Goal: Task Accomplishment & Management: Use online tool/utility

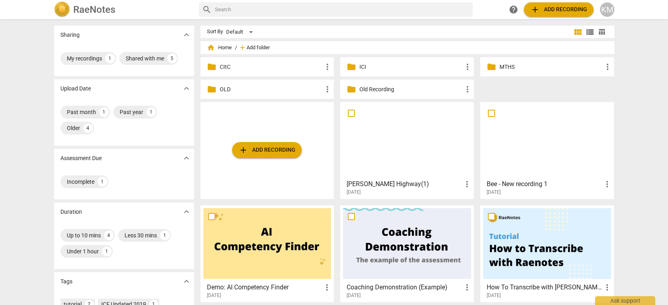
click at [260, 47] on span "Add folder" at bounding box center [257, 48] width 23 height 6
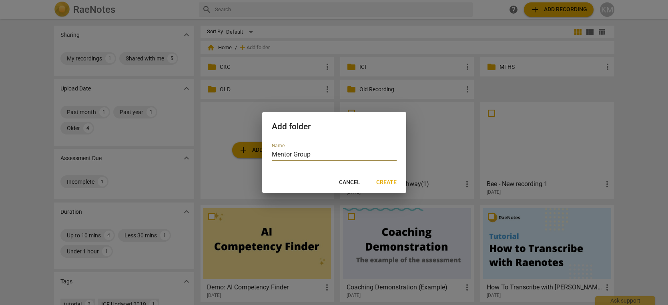
type input "Mentor Group"
click at [382, 180] on span "Create" at bounding box center [386, 182] width 20 height 8
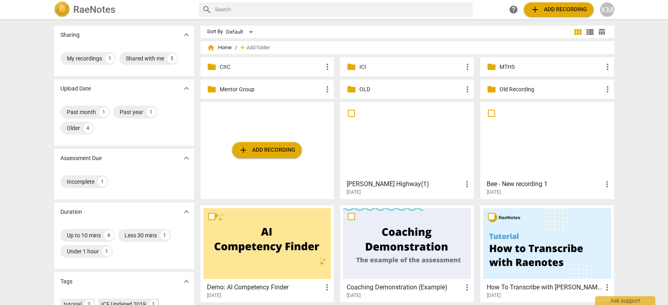
click at [578, 92] on p "Old Recording" at bounding box center [550, 89] width 103 height 8
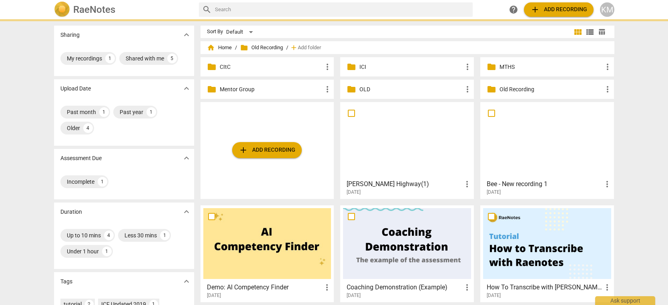
click at [578, 92] on p "Old Recording" at bounding box center [550, 89] width 103 height 8
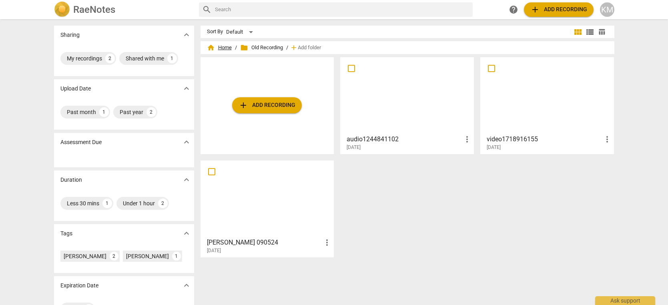
click at [224, 50] on span "home Home" at bounding box center [219, 48] width 25 height 8
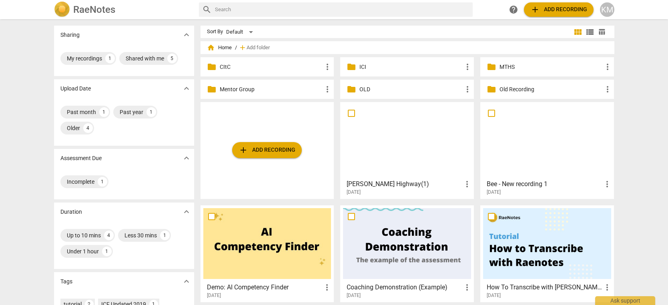
scroll to position [1, 0]
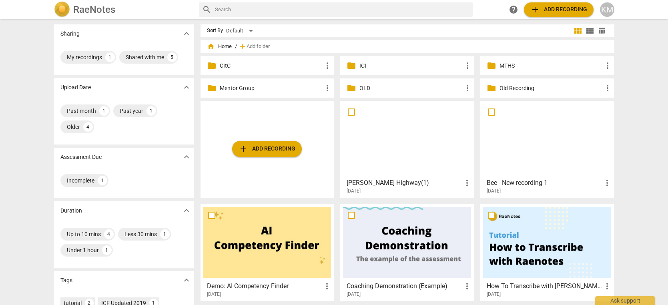
click at [260, 88] on p "Mentor Group" at bounding box center [271, 88] width 103 height 8
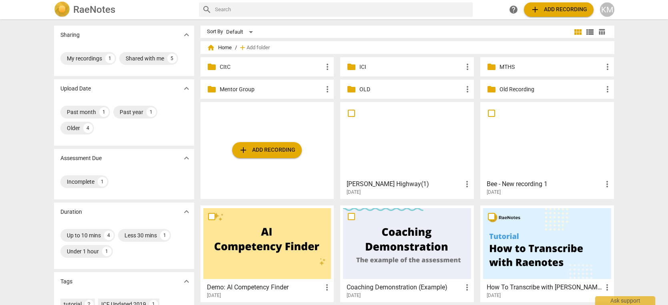
click at [262, 151] on span "add Add recording" at bounding box center [266, 150] width 57 height 10
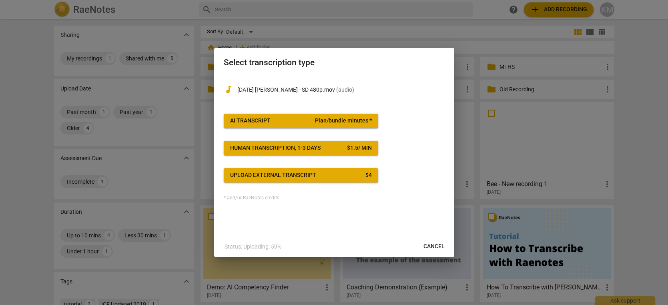
click at [293, 122] on span "AI Transcript Plan/bundle minutes *" at bounding box center [301, 121] width 142 height 8
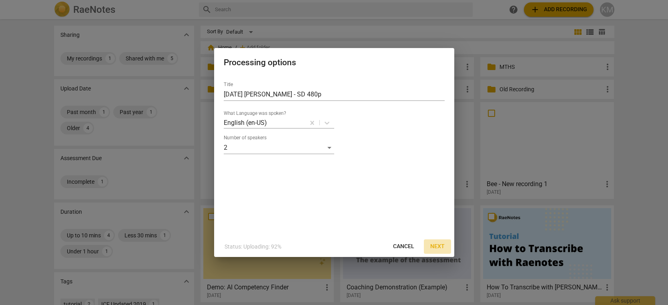
click at [436, 246] on span "Next" at bounding box center [437, 246] width 14 height 8
